Goal: Task Accomplishment & Management: Use online tool/utility

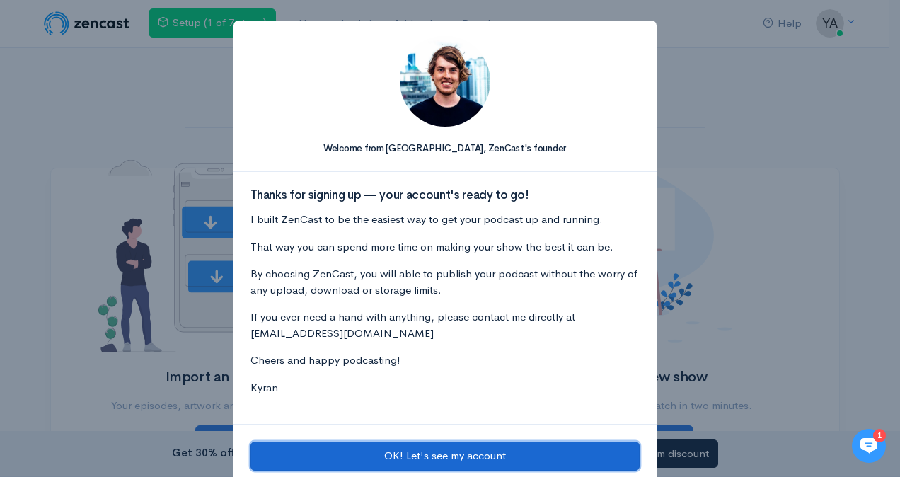
click at [427, 458] on button "OK! Let's see my account" at bounding box center [444, 455] width 389 height 29
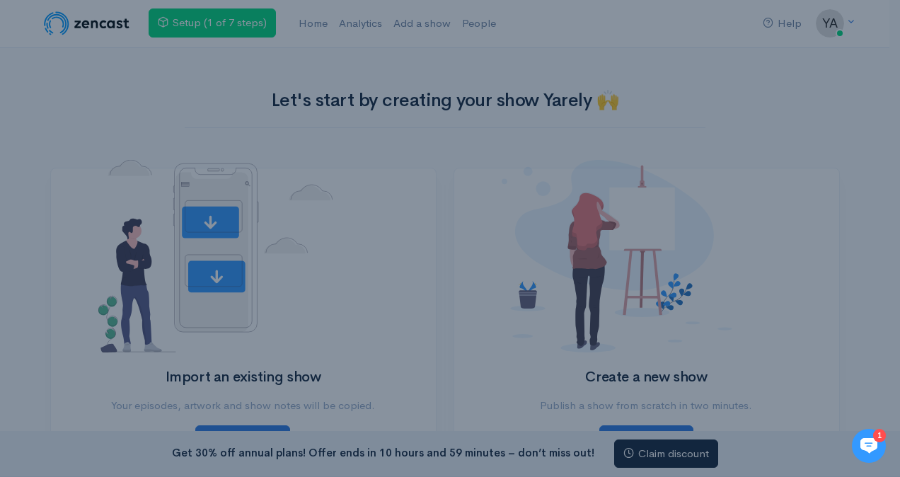
click at [427, 458] on body "Help Notifications View all Your profile Team settings Default team Current Log…" at bounding box center [450, 350] width 900 height 700
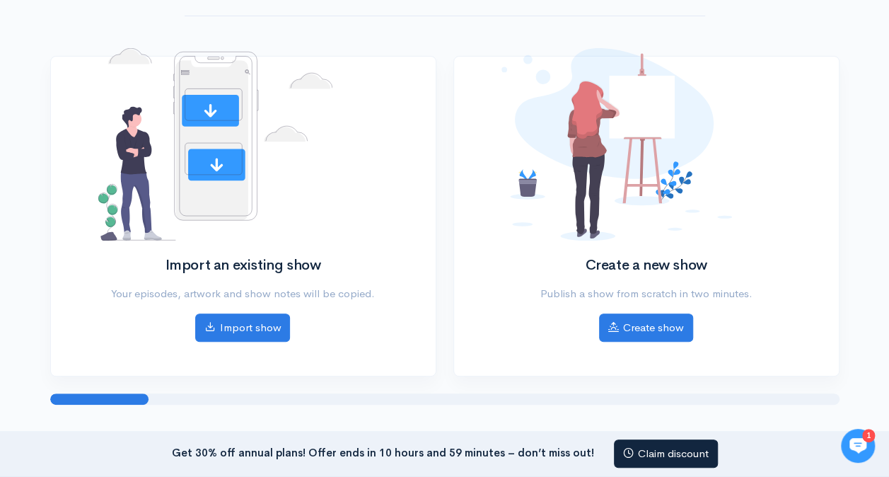
scroll to position [109, 0]
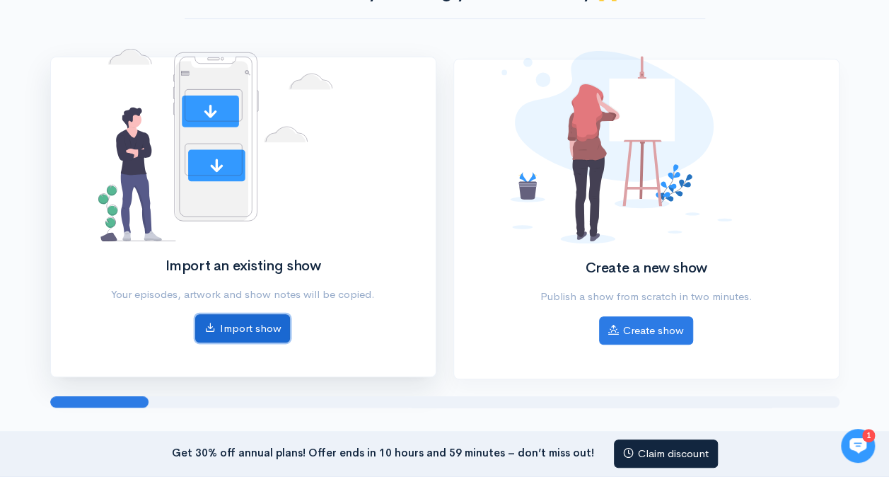
click at [233, 331] on link "Import show" at bounding box center [242, 328] width 95 height 29
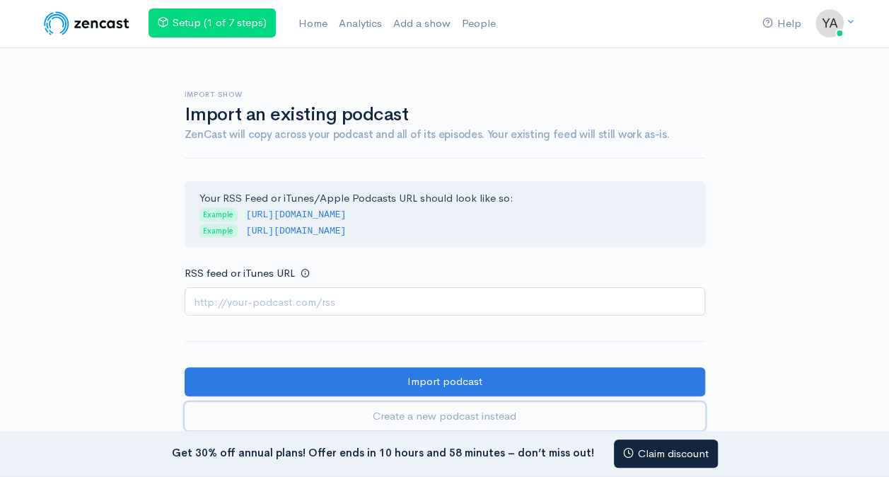
click at [414, 412] on link "Create a new podcast instead" at bounding box center [445, 416] width 521 height 29
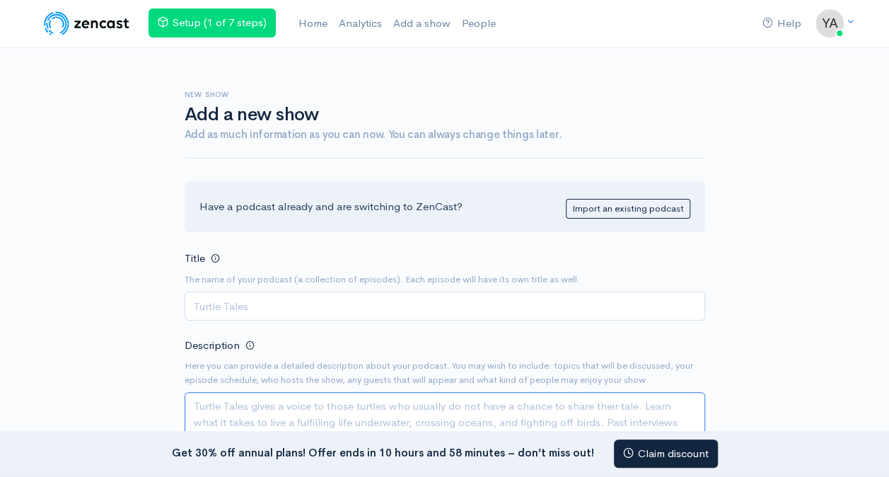
click at [414, 412] on textarea "Description" at bounding box center [445, 430] width 521 height 76
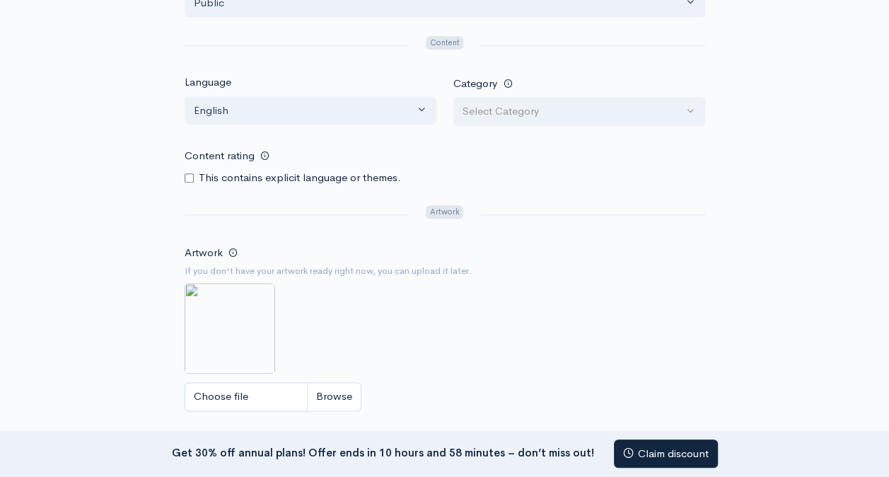
scroll to position [669, 0]
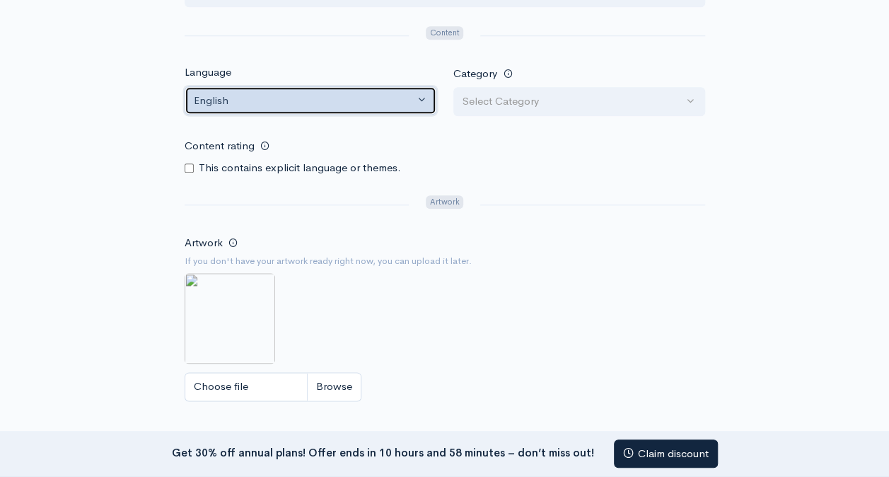
click at [426, 95] on button "English" at bounding box center [311, 100] width 252 height 29
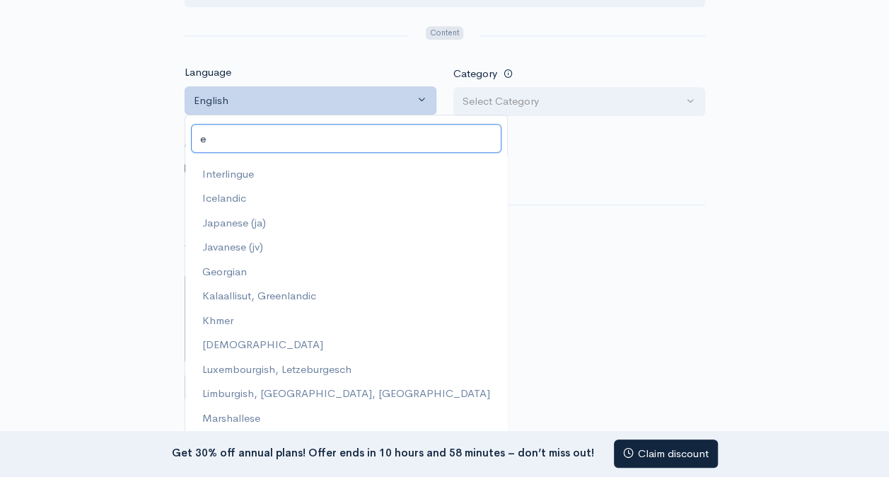
scroll to position [0, 0]
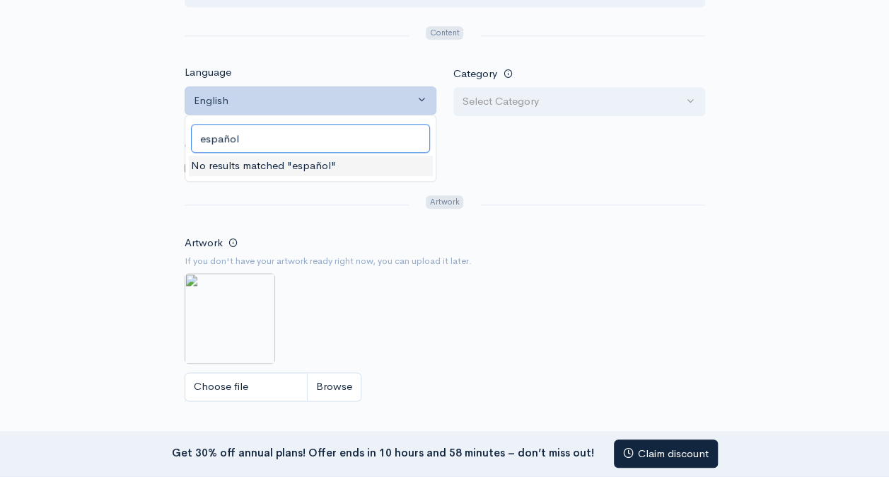
type input "español"
click at [329, 156] on li "No results matched "español"" at bounding box center [310, 165] width 243 height 21
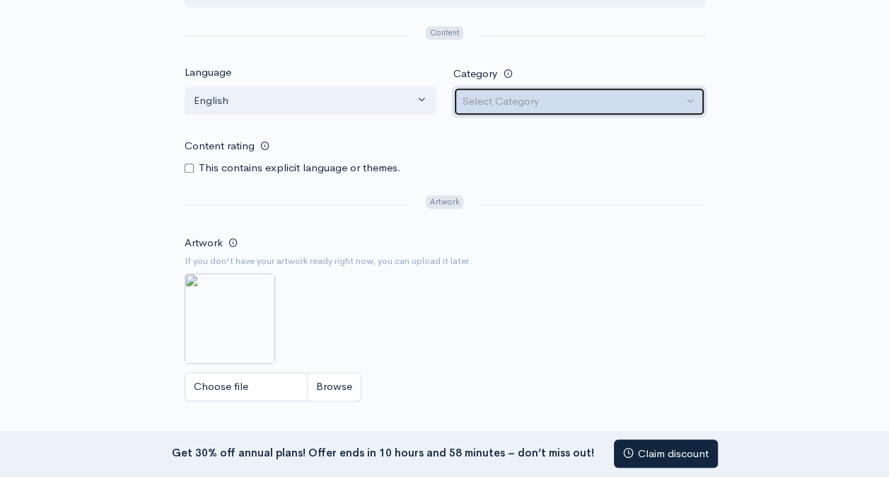
click at [595, 109] on button "Select Category" at bounding box center [579, 101] width 252 height 29
